Goal: Task Accomplishment & Management: Use online tool/utility

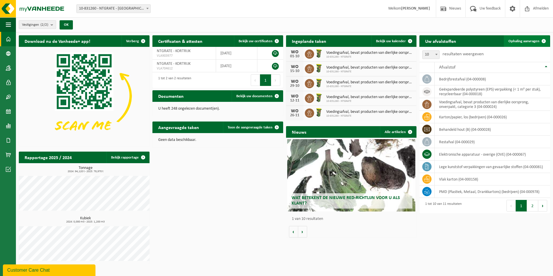
click at [521, 40] on span "Ophaling aanvragen" at bounding box center [524, 41] width 31 height 4
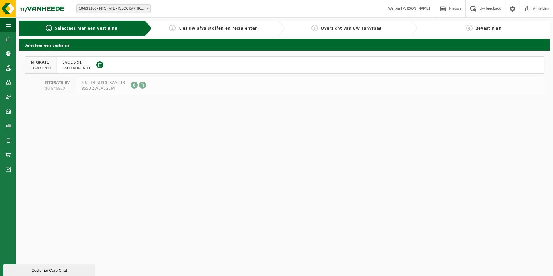
click at [60, 63] on div "EVOLIS 91 8500 KORTRIJK" at bounding box center [77, 65] width 40 height 17
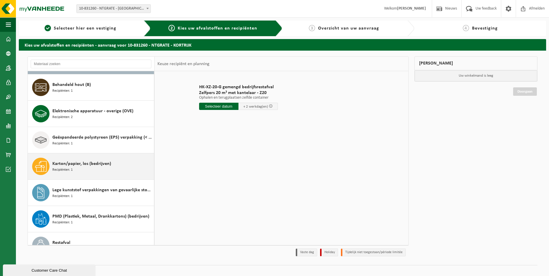
scroll to position [58, 0]
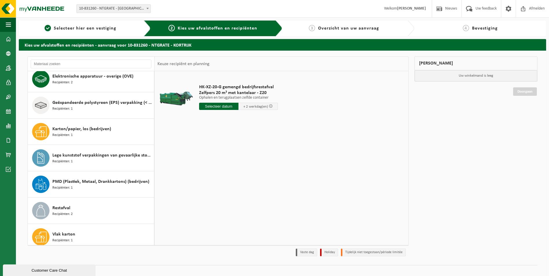
click at [233, 89] on span "HK-XZ-20-G gemengd bedrijfsrestafval" at bounding box center [238, 87] width 79 height 6
click at [223, 107] on input "text" at bounding box center [218, 106] width 39 height 7
click at [205, 168] on div "22" at bounding box center [204, 166] width 10 height 9
type input "Van 2025-09-22"
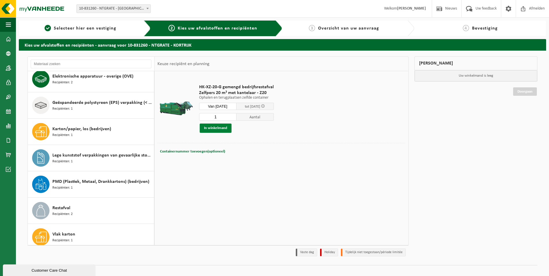
click at [216, 128] on button "In winkelmand" at bounding box center [216, 128] width 32 height 9
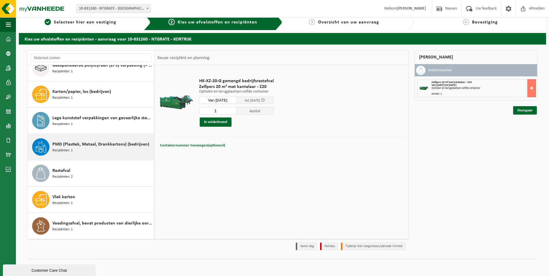
scroll to position [7, 0]
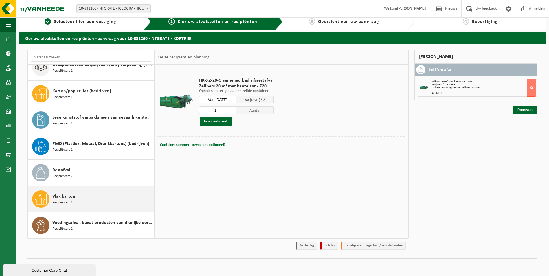
click at [65, 198] on span "Vlak karton" at bounding box center [63, 196] width 23 height 7
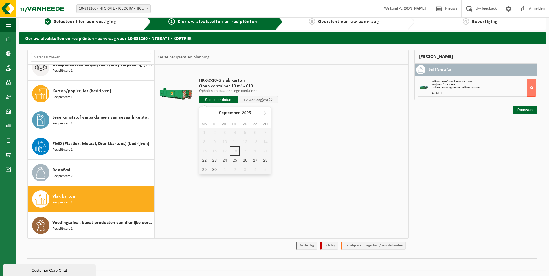
click at [219, 98] on input "text" at bounding box center [218, 99] width 39 height 7
click at [207, 163] on div "22" at bounding box center [204, 160] width 10 height 9
type input "Van 2025-09-22"
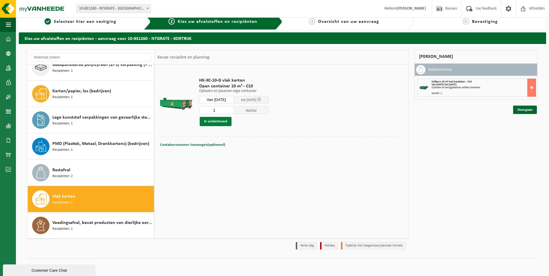
click at [224, 123] on button "In winkelmand" at bounding box center [216, 121] width 32 height 9
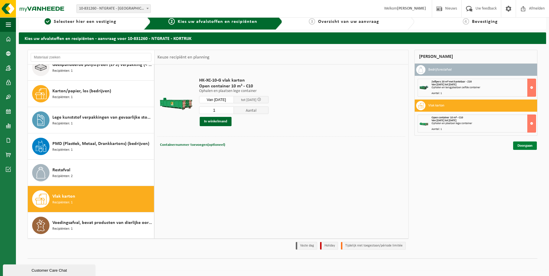
click at [526, 145] on link "Doorgaan" at bounding box center [525, 146] width 24 height 8
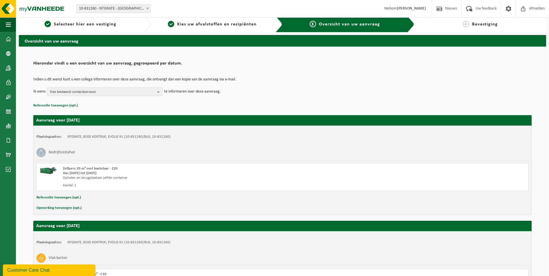
scroll to position [78, 0]
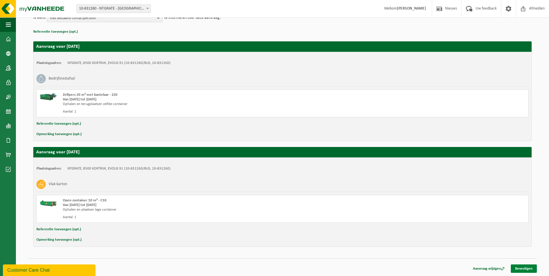
click at [529, 269] on link "Bevestigen" at bounding box center [524, 269] width 26 height 8
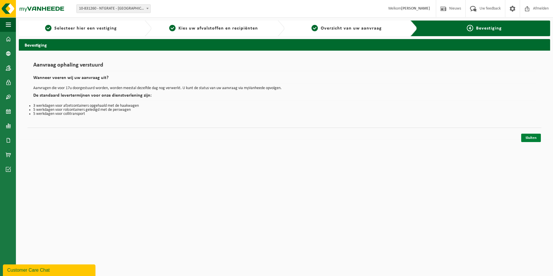
click at [538, 140] on link "Sluiten" at bounding box center [532, 138] width 20 height 8
